Goal: Information Seeking & Learning: Learn about a topic

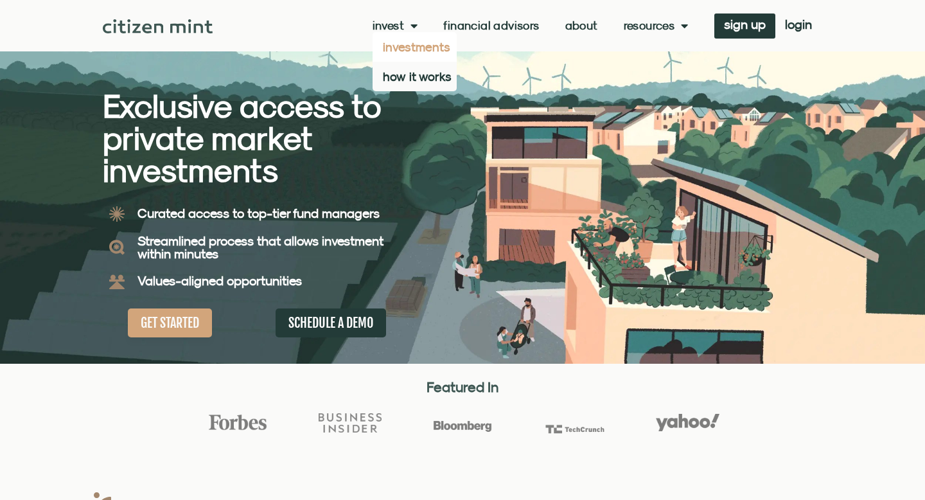
click at [406, 46] on link "investments" at bounding box center [415, 47] width 84 height 30
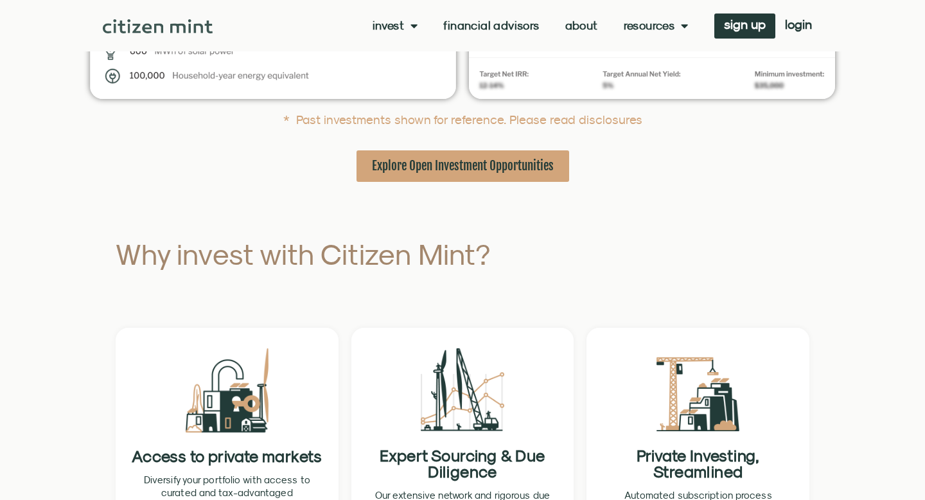
scroll to position [750, 0]
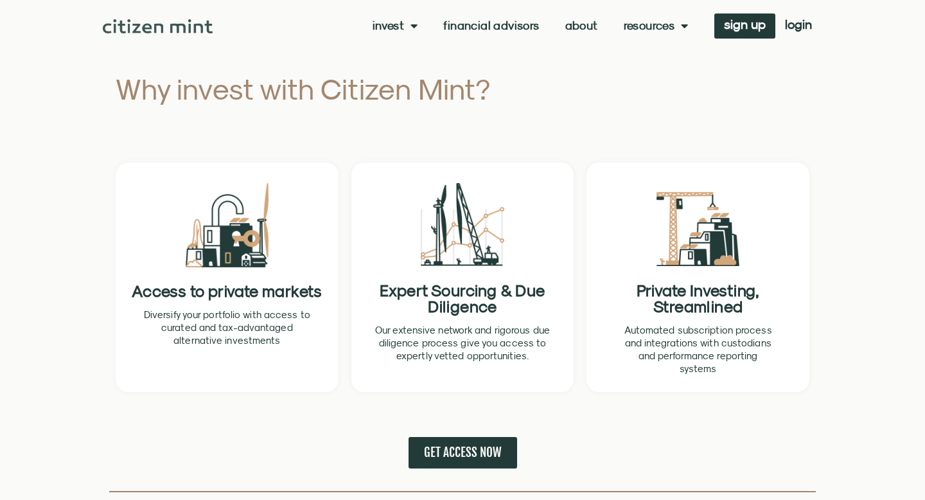
click at [586, 22] on link "About" at bounding box center [581, 25] width 33 height 13
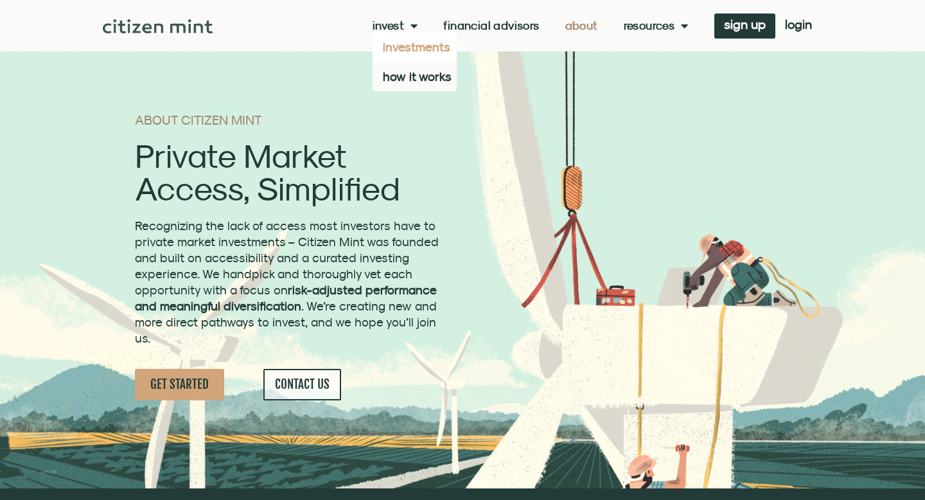
click at [402, 42] on link "investments" at bounding box center [415, 47] width 84 height 30
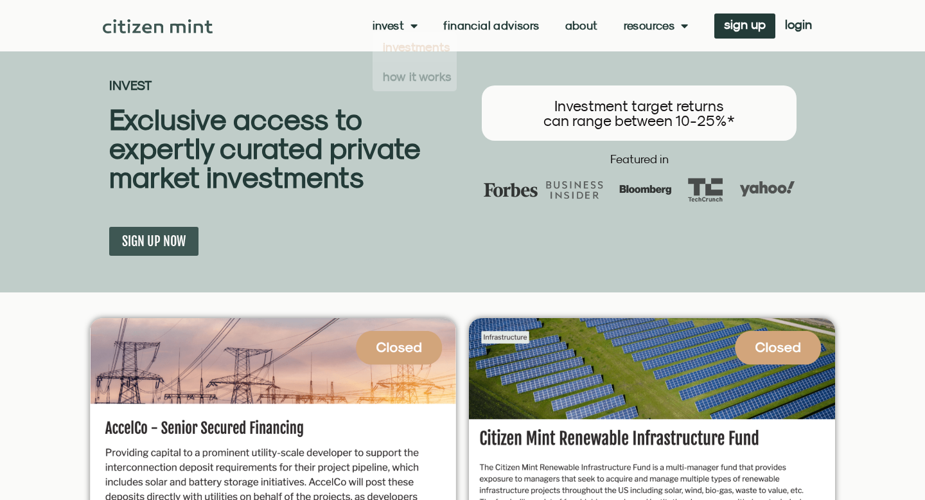
click at [583, 29] on link "About" at bounding box center [581, 25] width 33 height 13
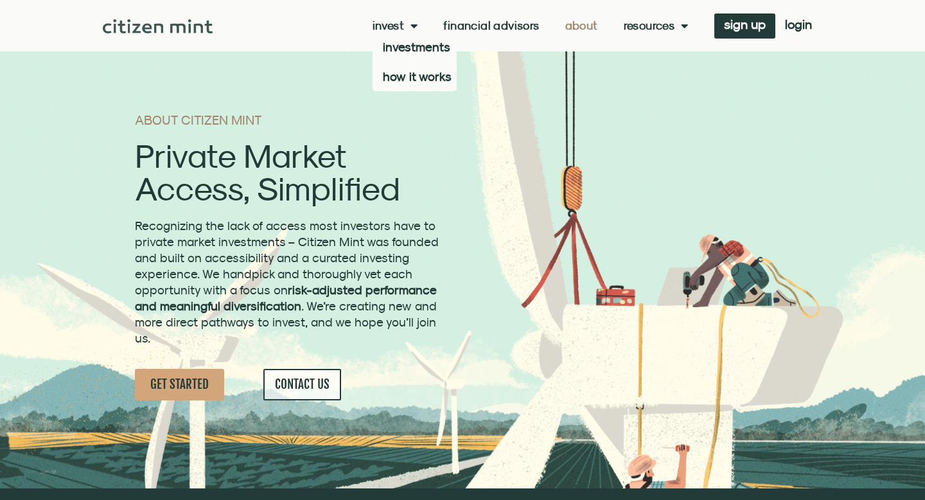
click at [390, 28] on link "Invest" at bounding box center [396, 25] width 46 height 13
click at [407, 45] on link "investments" at bounding box center [415, 47] width 84 height 30
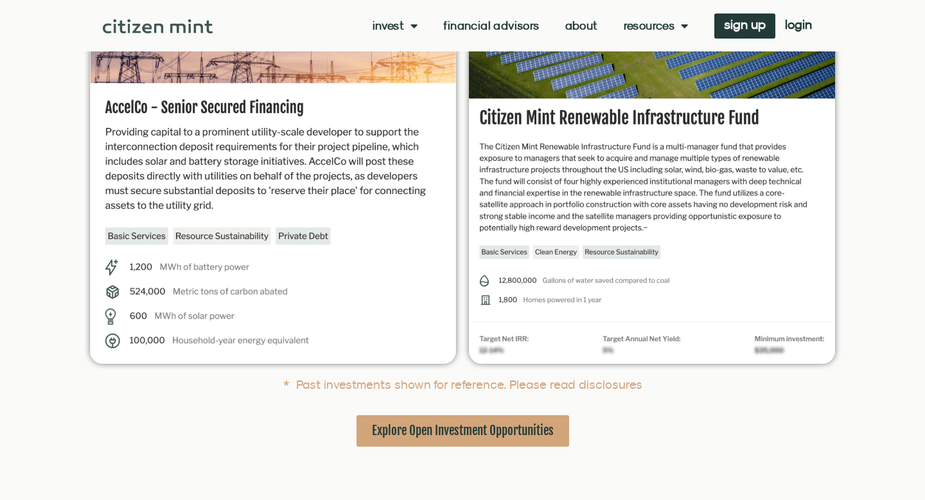
scroll to position [330, 0]
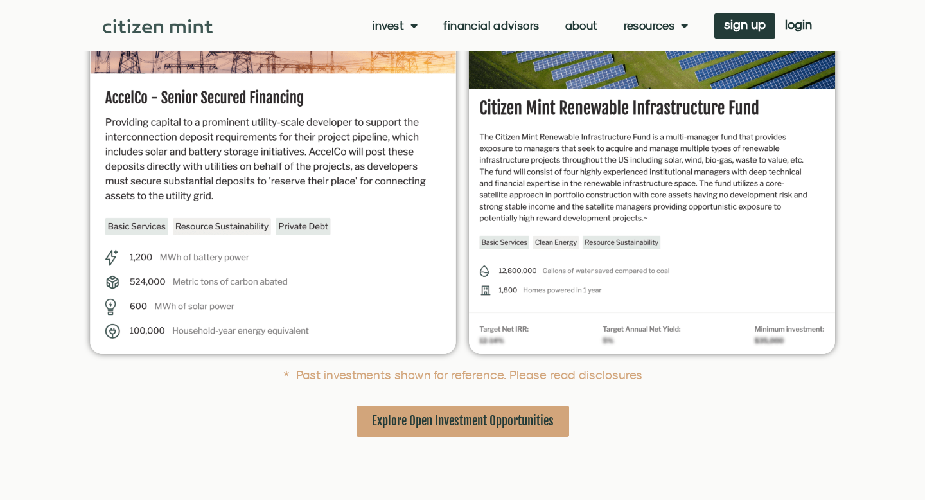
click at [478, 418] on span "Explore Open Investment Opportunities" at bounding box center [463, 421] width 182 height 16
